Goal: Information Seeking & Learning: Check status

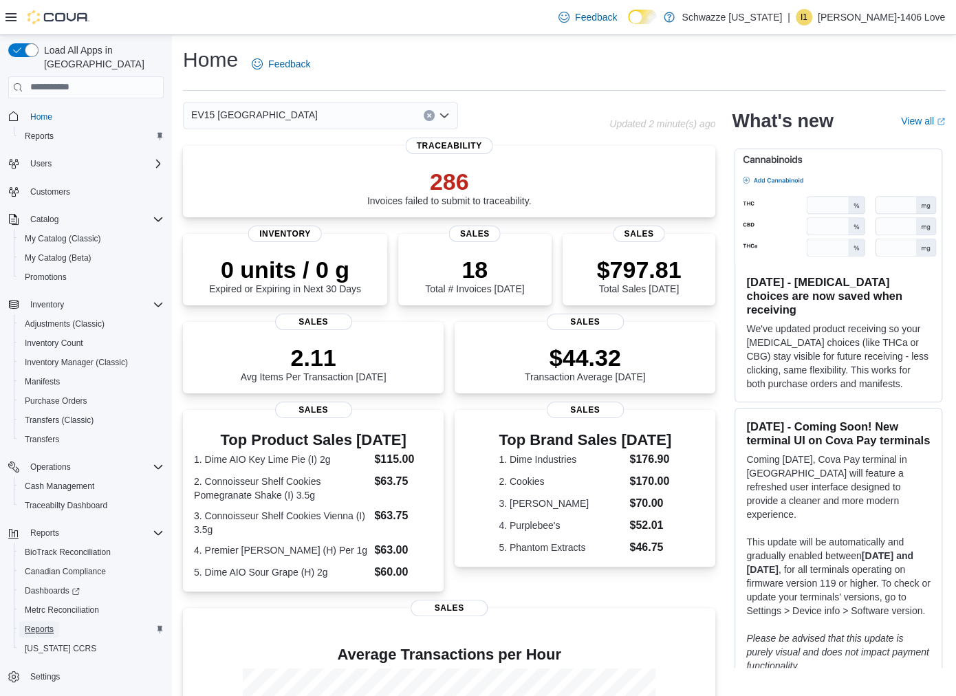
click at [39, 624] on span "Reports" at bounding box center [39, 629] width 29 height 11
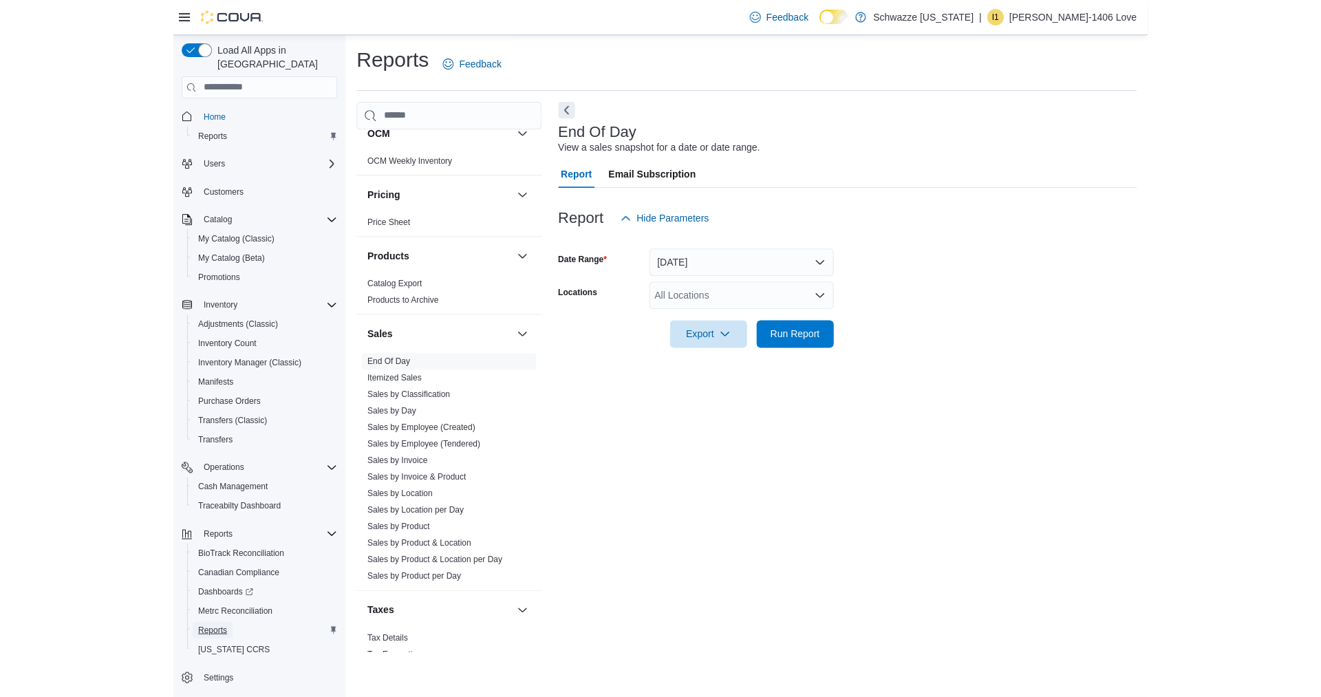
scroll to position [863, 0]
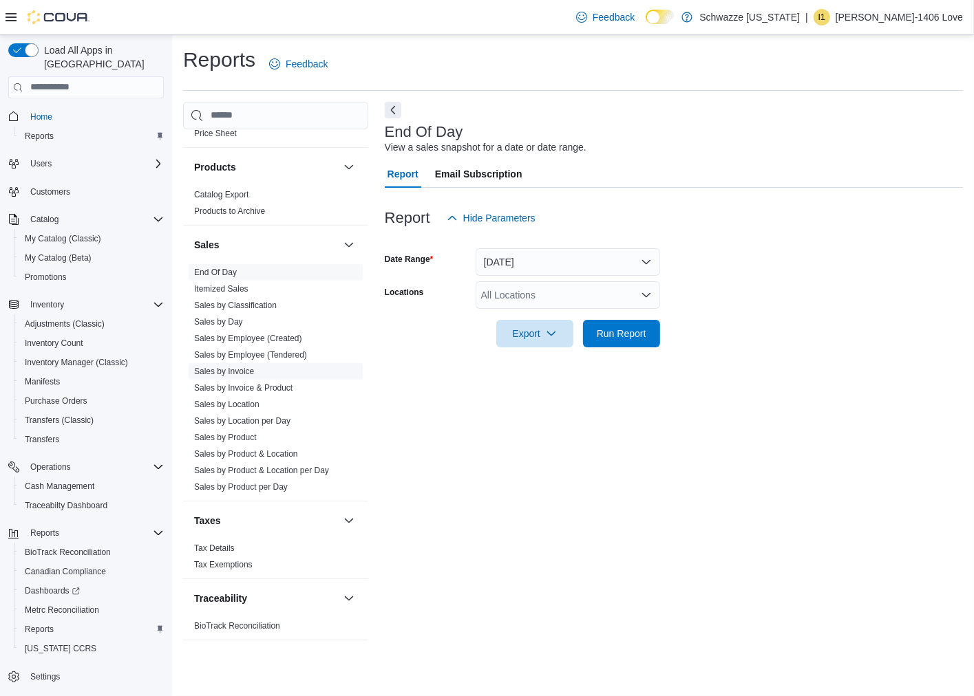
click at [233, 367] on link "Sales by Invoice" at bounding box center [224, 372] width 60 height 10
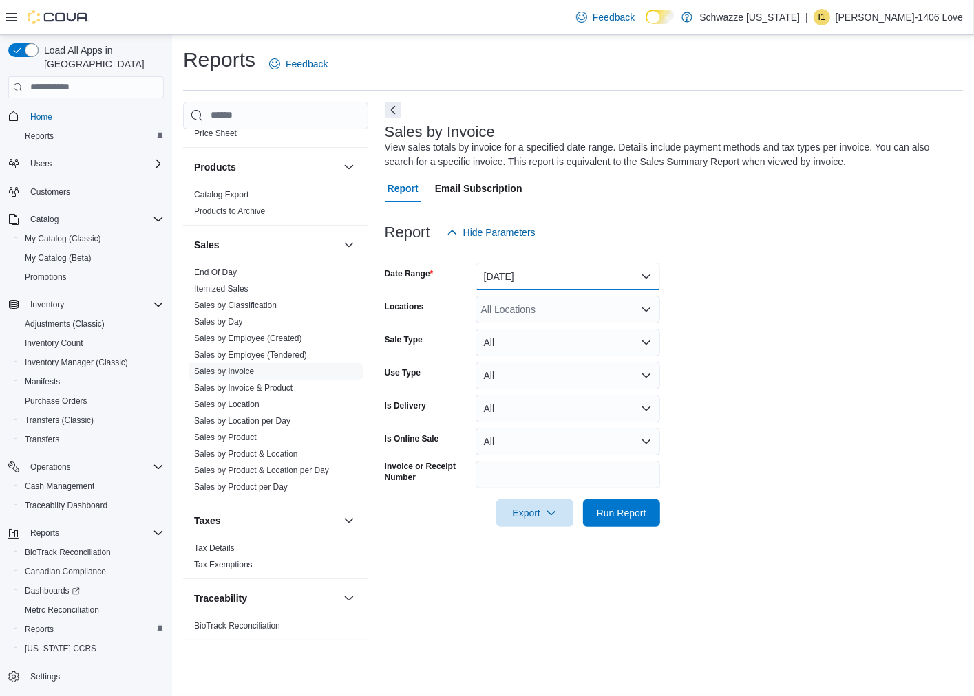
click at [602, 275] on button "[DATE]" at bounding box center [567, 277] width 184 height 28
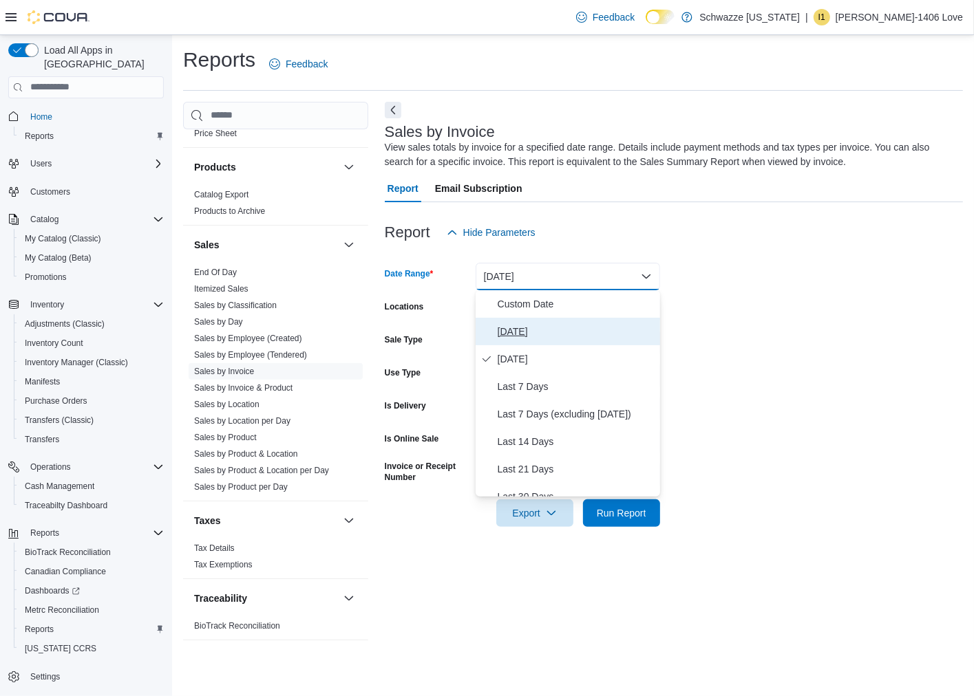
click at [556, 339] on span "[DATE]" at bounding box center [575, 331] width 157 height 17
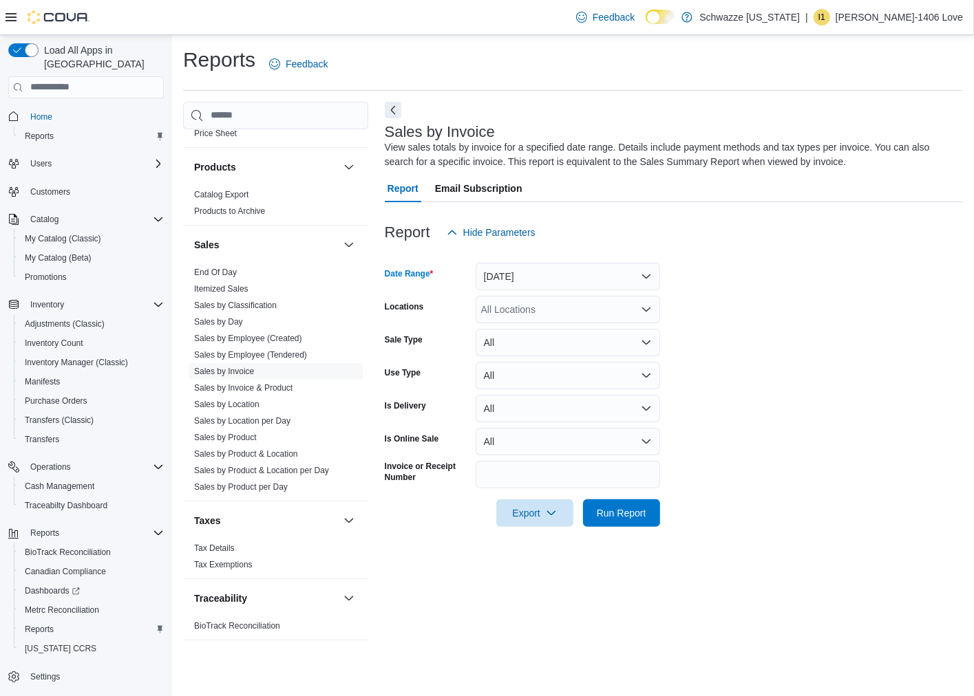
click at [577, 314] on div "All Locations" at bounding box center [567, 310] width 184 height 28
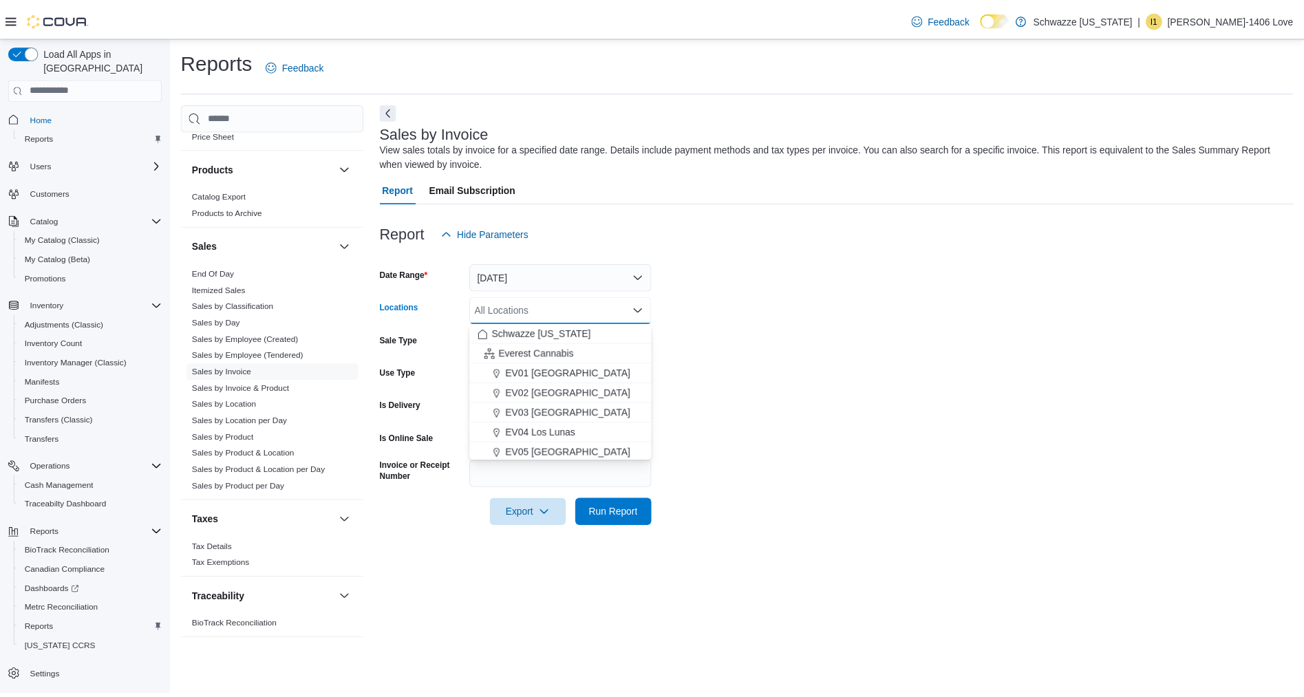
scroll to position [863, 0]
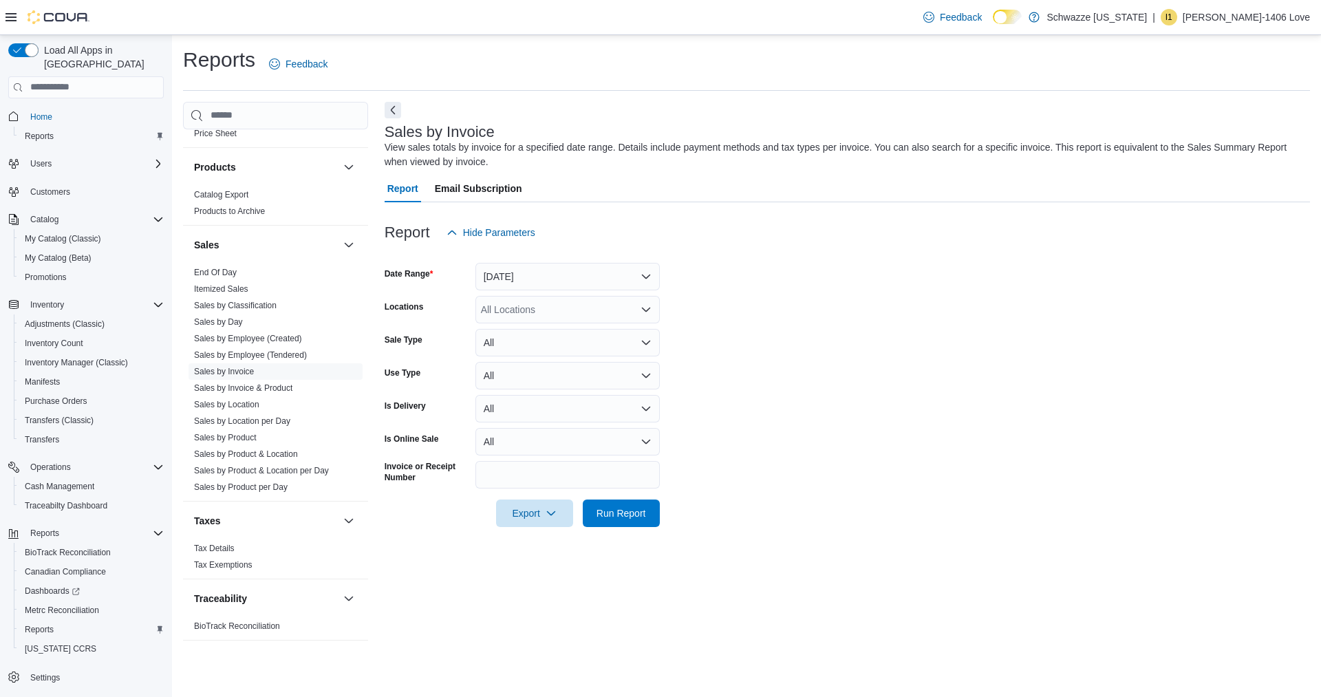
click at [808, 244] on div "Report Hide Parameters" at bounding box center [847, 233] width 925 height 28
click at [231, 264] on span "End Of Day" at bounding box center [276, 272] width 174 height 17
click at [220, 268] on link "End Of Day" at bounding box center [215, 273] width 43 height 10
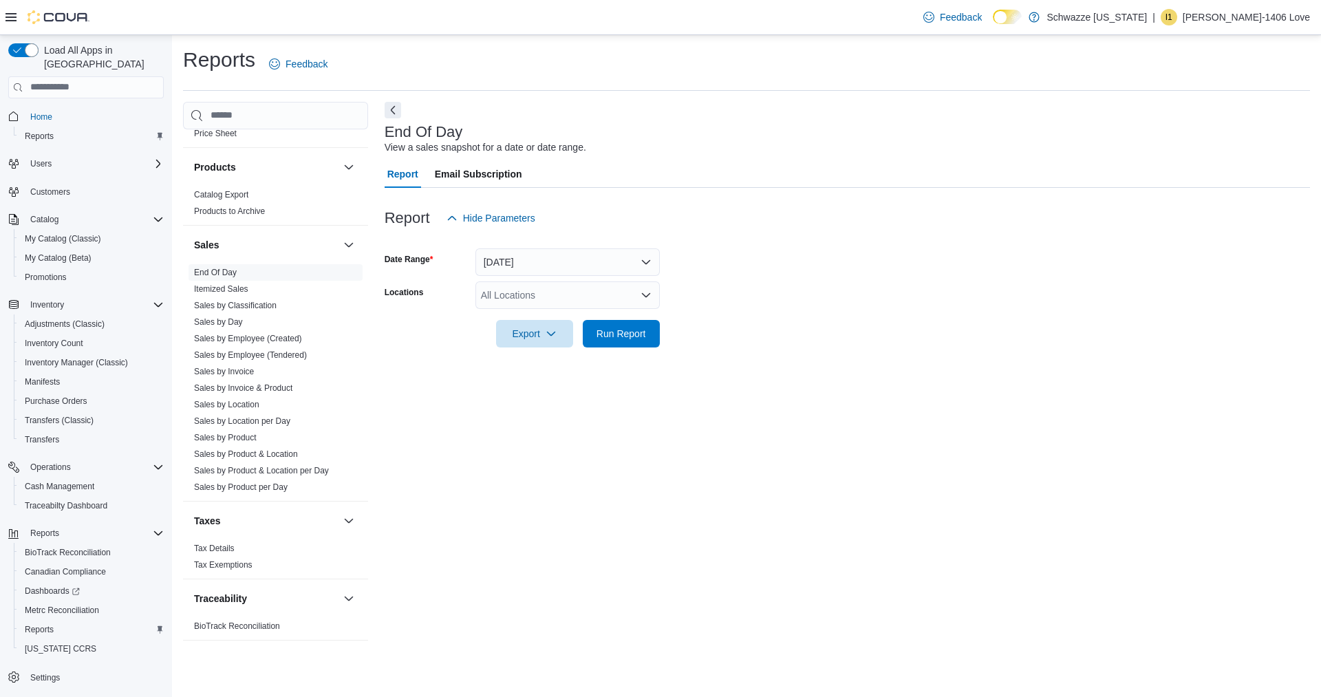
click at [530, 311] on div at bounding box center [847, 314] width 925 height 11
click at [530, 299] on div "All Locations" at bounding box center [567, 295] width 184 height 28
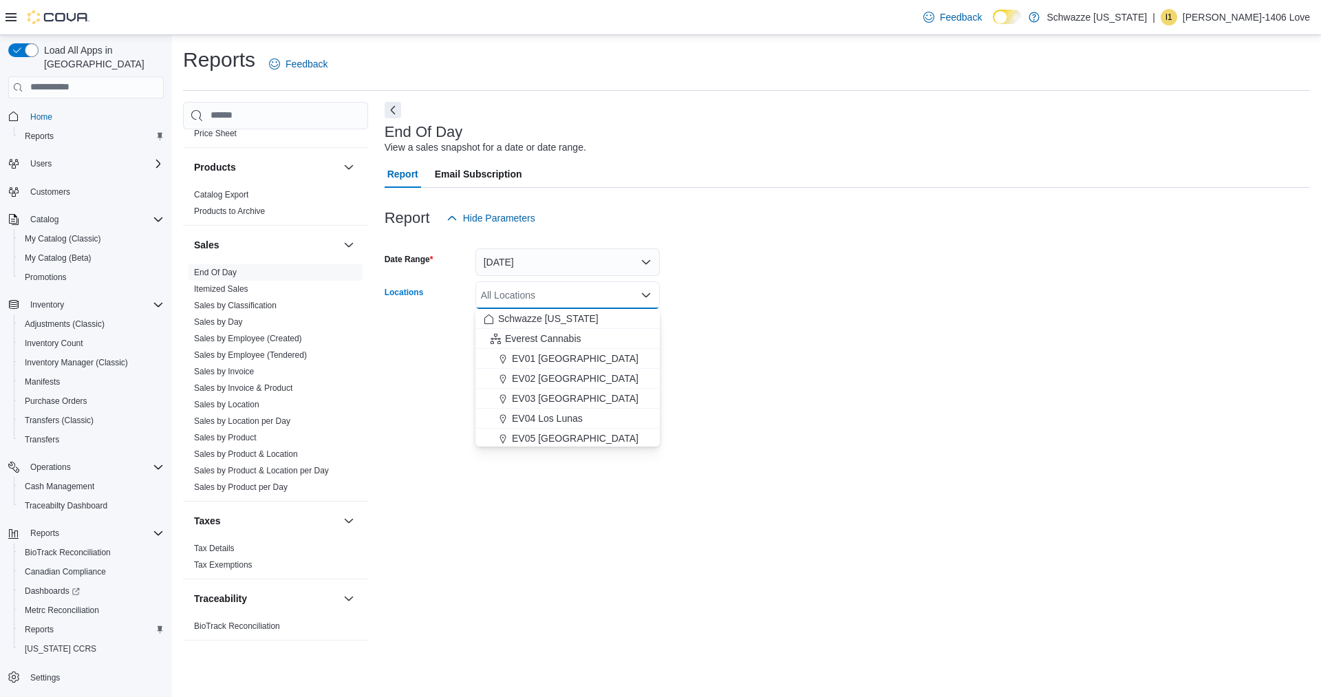
type input "*"
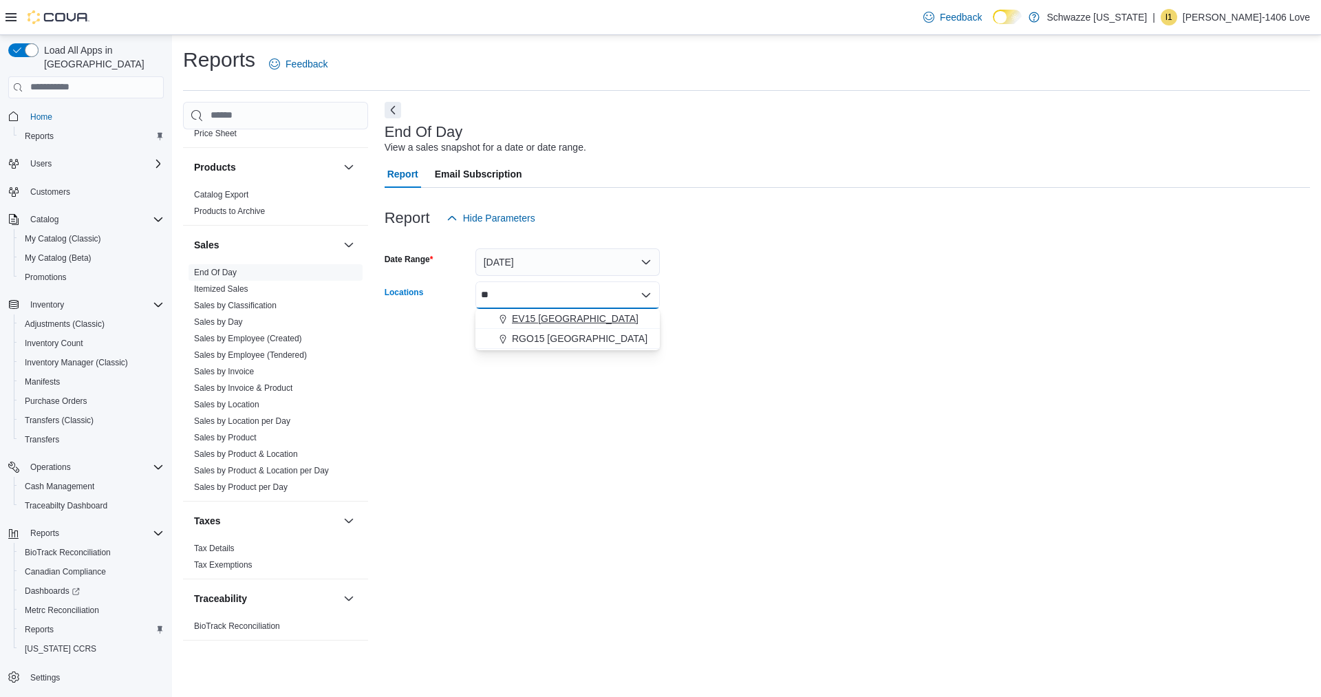
type input "**"
click at [536, 323] on span "EV15 [GEOGRAPHIC_DATA]" at bounding box center [575, 319] width 127 height 14
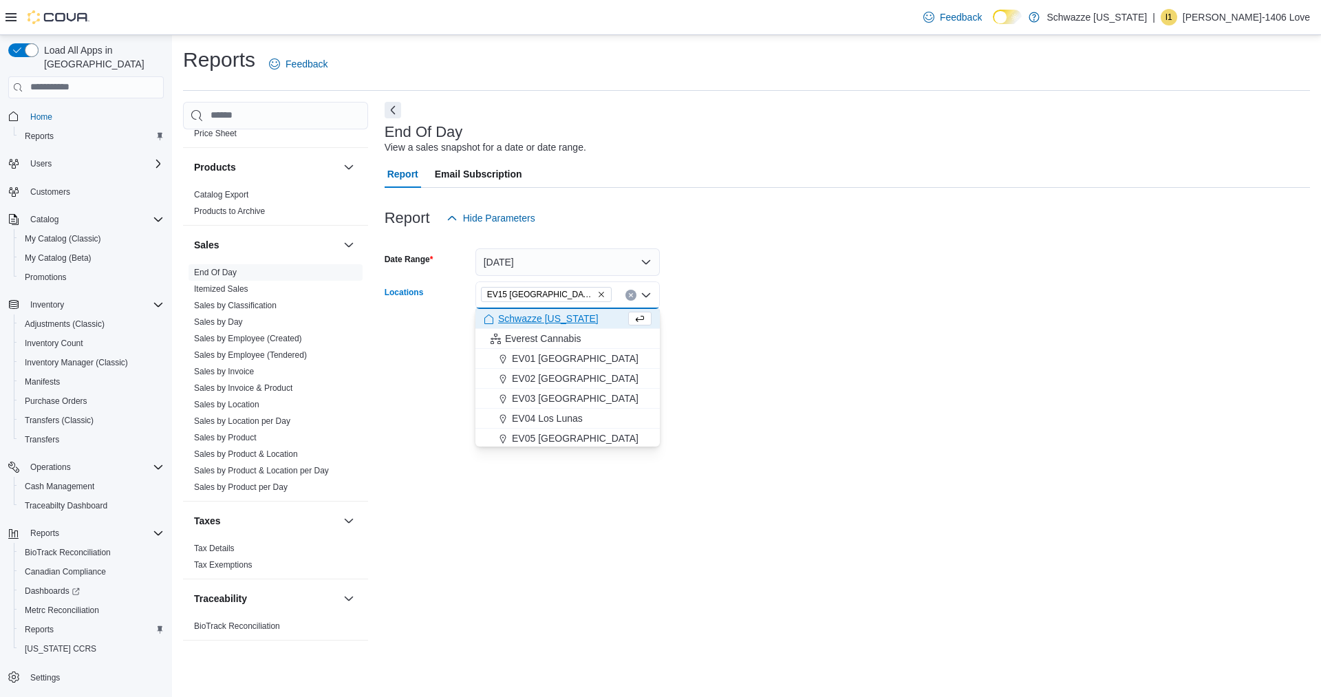
click at [857, 344] on form "Date Range [DATE] Locations EV15 [GEOGRAPHIC_DATA] [GEOGRAPHIC_DATA] box. Selec…" at bounding box center [847, 290] width 925 height 116
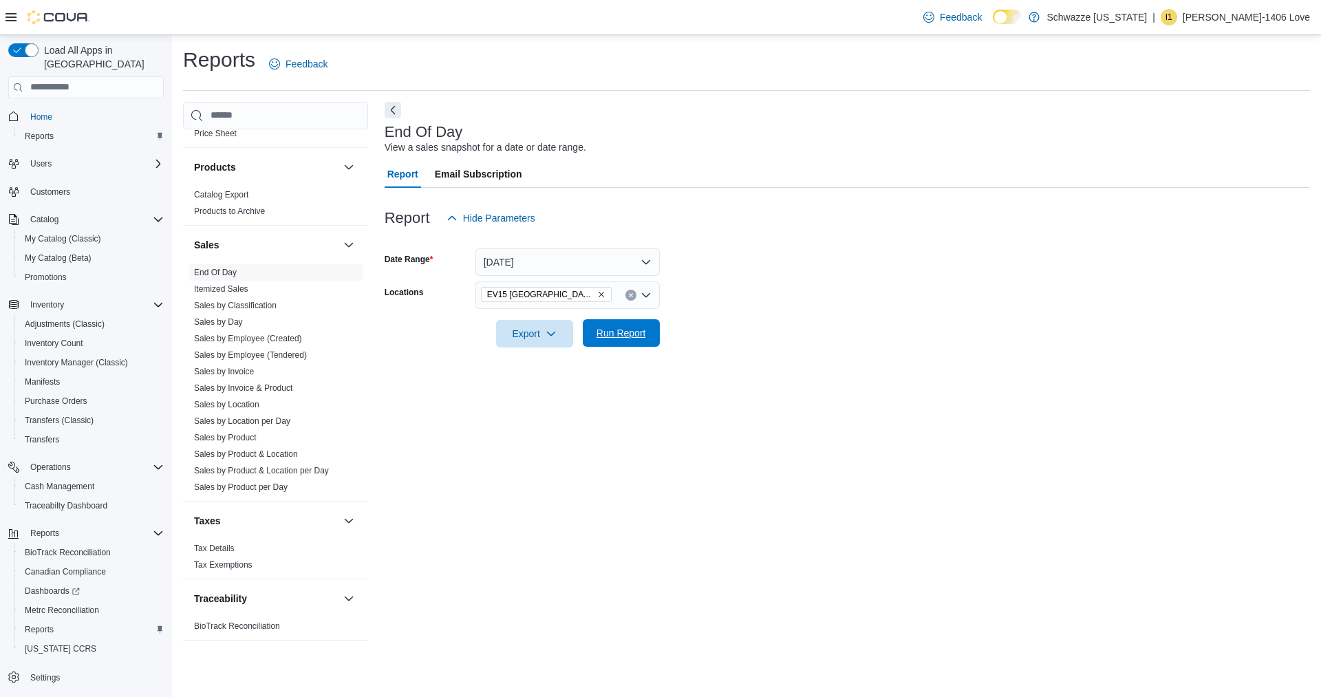
click at [594, 327] on span "Run Report" at bounding box center [621, 333] width 61 height 28
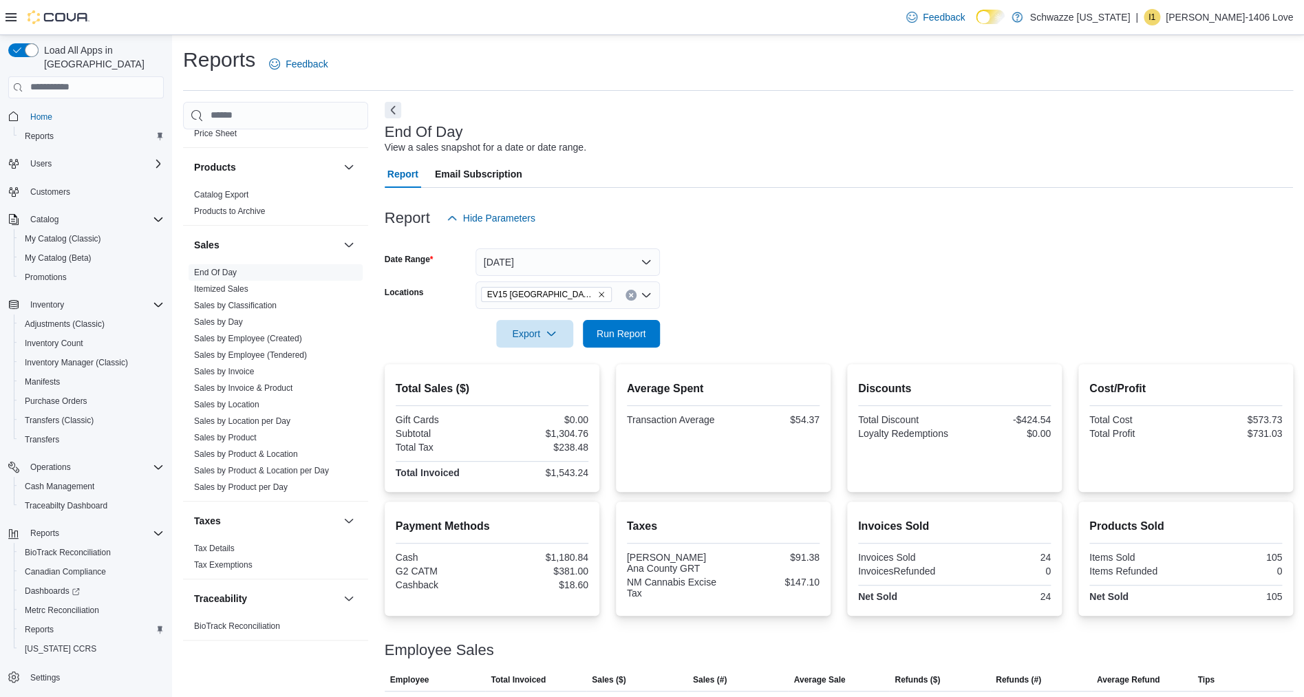
scroll to position [78, 0]
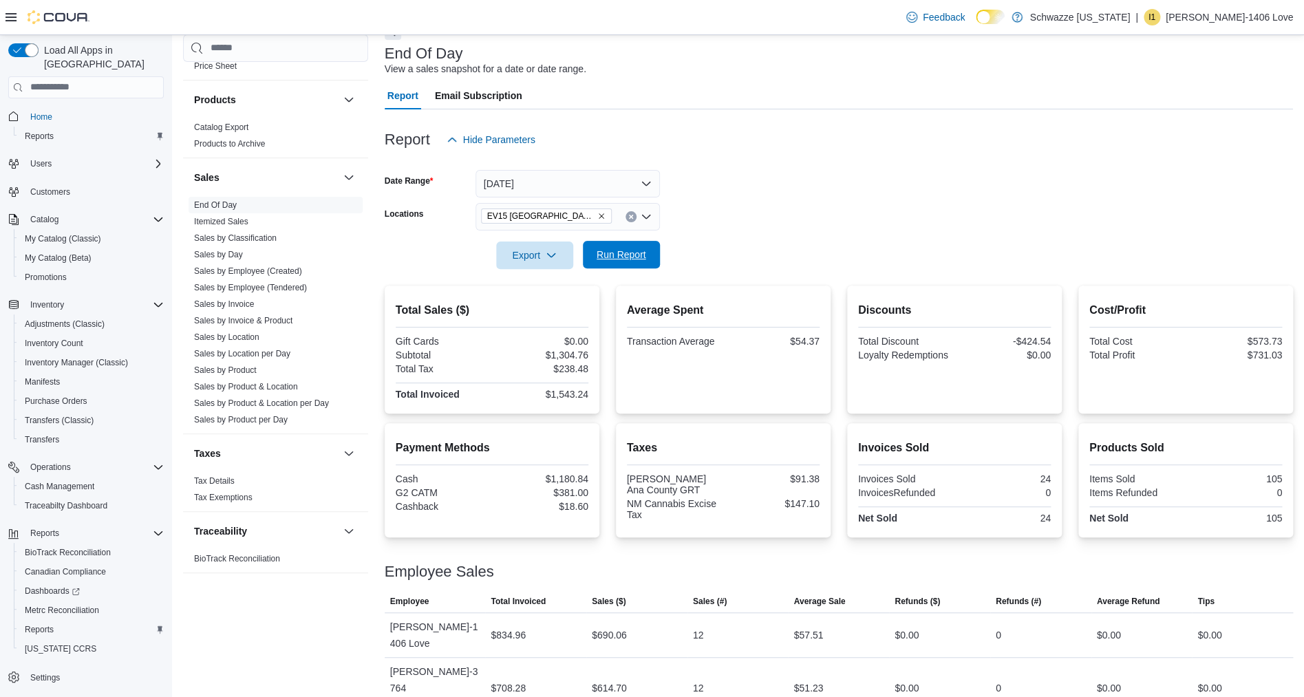
click at [641, 253] on span "Run Report" at bounding box center [622, 255] width 50 height 14
drag, startPoint x: 833, startPoint y: 666, endPoint x: 790, endPoint y: 665, distance: 43.4
click at [790, 665] on tr "Employee [PERSON_NAME]-3764 [PERSON_NAME] Total Invoiced $724.88 Sales ($) $628…" at bounding box center [839, 687] width 908 height 61
drag, startPoint x: 834, startPoint y: 623, endPoint x: 787, endPoint y: 628, distance: 47.0
click at [787, 628] on tr "Employee [PERSON_NAME]-1406 Love Total Invoiced $844.75 Sales ($) $698.16 Sales…" at bounding box center [839, 634] width 908 height 45
